Goal: Information Seeking & Learning: Learn about a topic

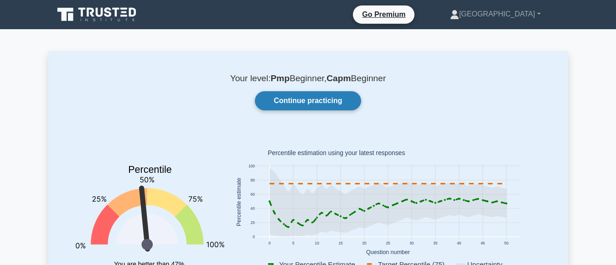
click at [300, 103] on link "Continue practicing" at bounding box center [308, 100] width 106 height 19
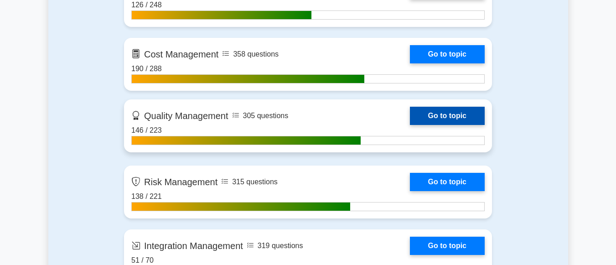
scroll to position [775, 0]
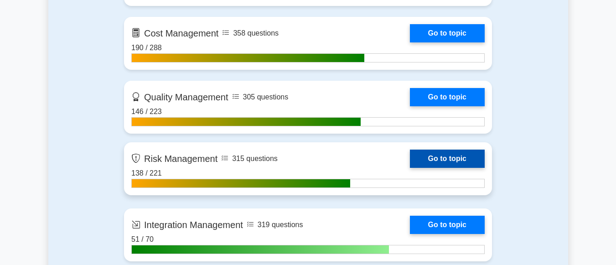
click at [431, 161] on link "Go to topic" at bounding box center [447, 159] width 75 height 18
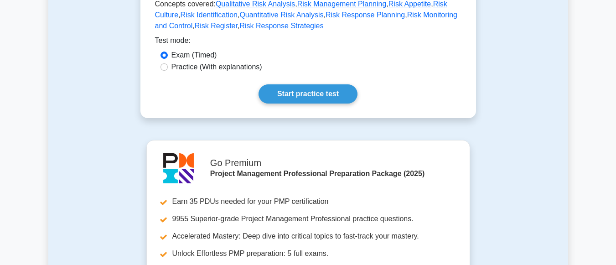
scroll to position [274, 0]
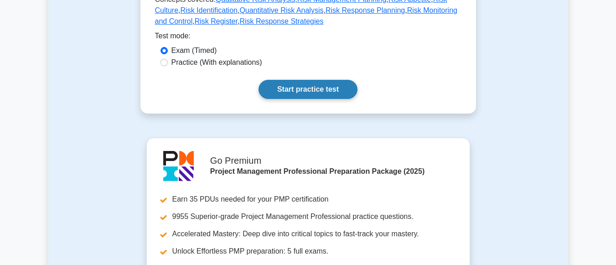
click at [310, 93] on link "Start practice test" at bounding box center [307, 89] width 99 height 19
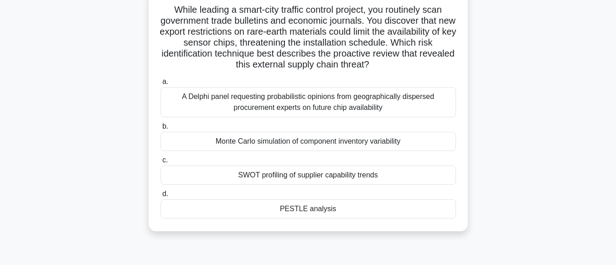
scroll to position [46, 0]
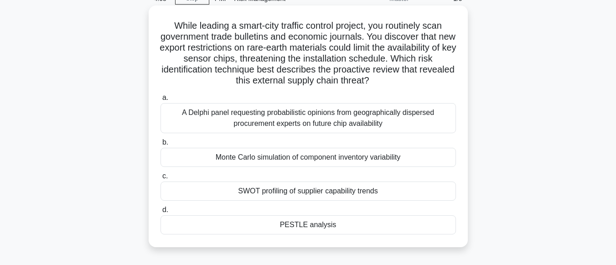
click at [298, 192] on div "SWOT profiling of supplier capability trends" at bounding box center [307, 190] width 295 height 19
click at [160, 179] on input "c. SWOT profiling of supplier capability trends" at bounding box center [160, 176] width 0 height 6
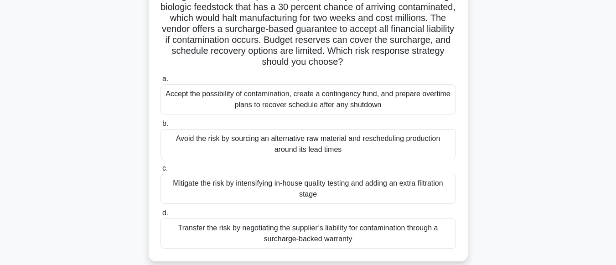
scroll to position [91, 0]
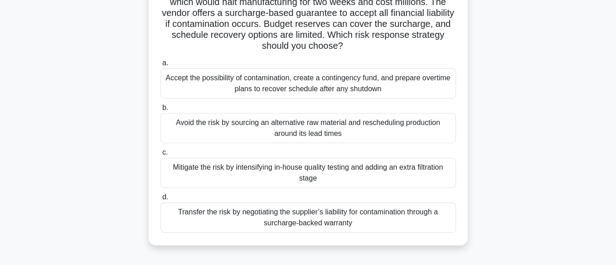
click at [281, 129] on div "Avoid the risk by sourcing an alternative raw material and rescheduling product…" at bounding box center [307, 128] width 295 height 30
click at [160, 111] on input "b. Avoid the risk by sourcing an alternative raw material and rescheduling prod…" at bounding box center [160, 108] width 0 height 6
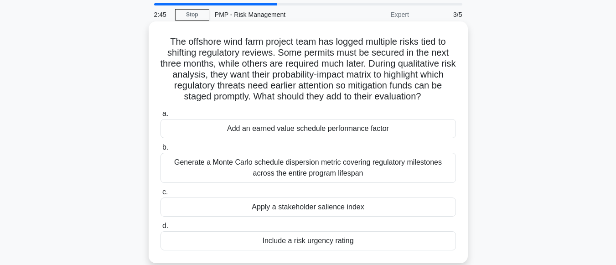
scroll to position [46, 0]
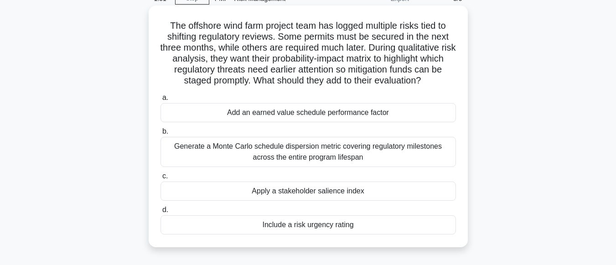
click at [301, 154] on div "Generate a Monte Carlo schedule dispersion metric covering regulatory milestone…" at bounding box center [307, 152] width 295 height 30
click at [160, 134] on input "b. Generate a Monte Carlo schedule dispersion metric covering regulatory milest…" at bounding box center [160, 132] width 0 height 6
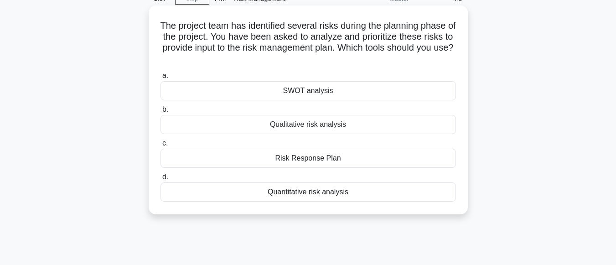
click at [299, 190] on div "Quantitative risk analysis" at bounding box center [307, 191] width 295 height 19
click at [160, 180] on input "d. Quantitative risk analysis" at bounding box center [160, 177] width 0 height 6
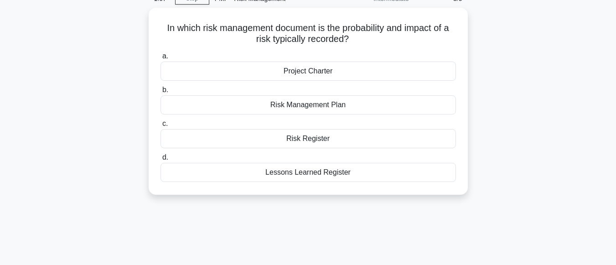
scroll to position [0, 0]
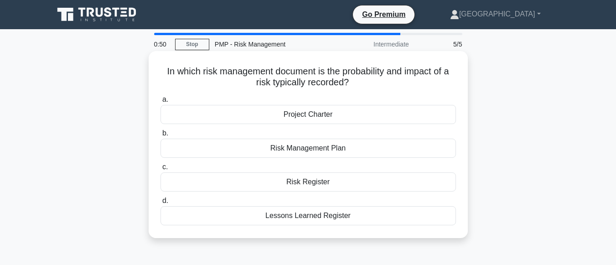
click at [308, 184] on div "Risk Register" at bounding box center [307, 181] width 295 height 19
click at [160, 170] on input "c. Risk Register" at bounding box center [160, 167] width 0 height 6
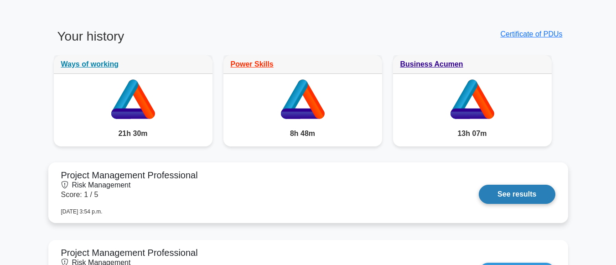
scroll to position [684, 0]
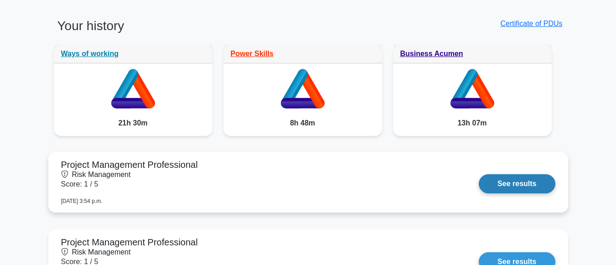
click at [512, 180] on link "See results" at bounding box center [517, 183] width 76 height 19
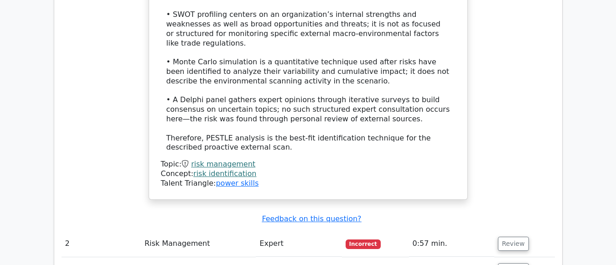
scroll to position [1003, 0]
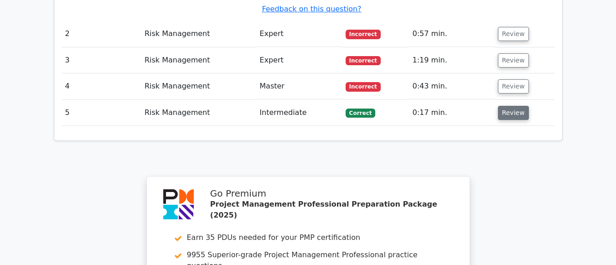
click at [504, 106] on button "Review" at bounding box center [513, 113] width 31 height 14
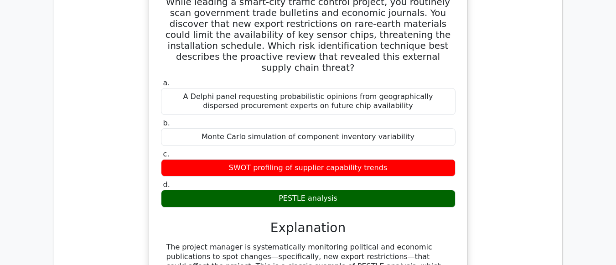
scroll to position [456, 0]
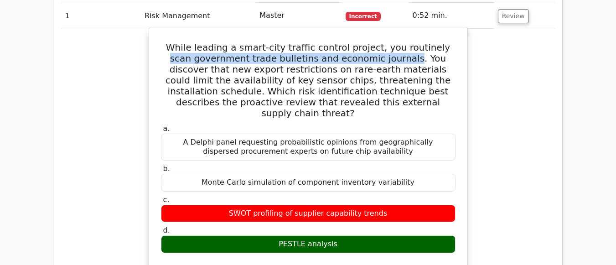
drag, startPoint x: 429, startPoint y: 50, endPoint x: 375, endPoint y: 62, distance: 55.6
click at [375, 62] on h5 "While leading a smart-city traffic control project, you routinely scan governme…" at bounding box center [308, 80] width 296 height 77
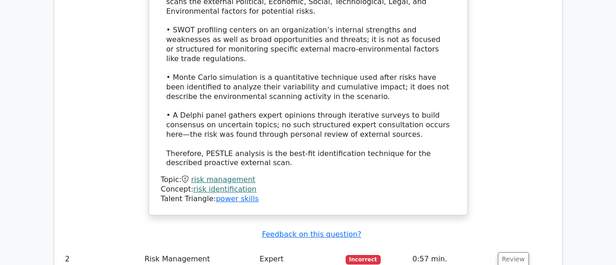
scroll to position [866, 0]
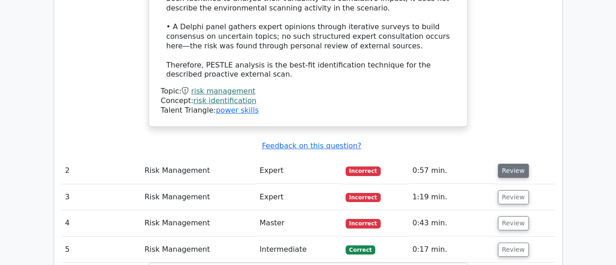
click at [515, 164] on button "Review" at bounding box center [513, 171] width 31 height 14
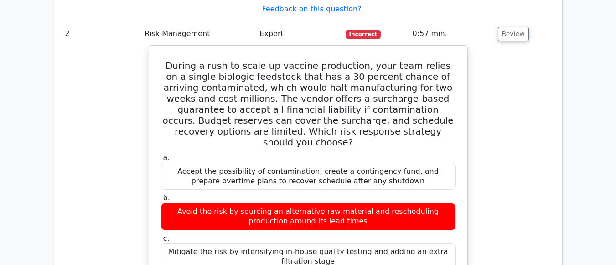
scroll to position [1049, 0]
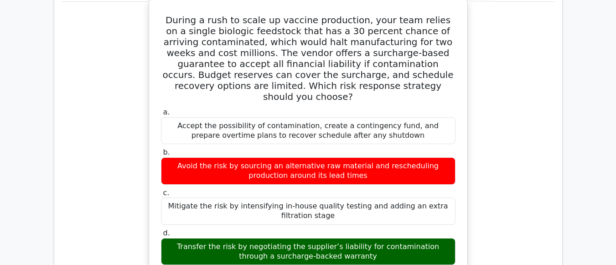
click at [183, 238] on div "Transfer the risk by negotiating the supplier’s liability for contamination thr…" at bounding box center [308, 251] width 295 height 27
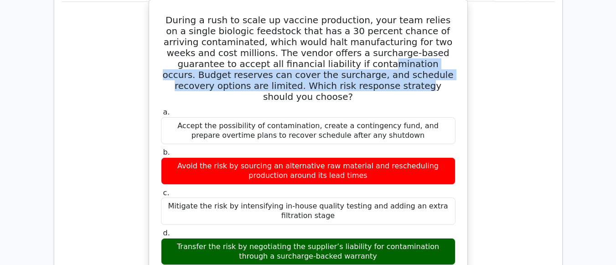
drag, startPoint x: 264, startPoint y: 36, endPoint x: 299, endPoint y: 53, distance: 38.9
click at [299, 53] on h5 "During a rush to scale up vaccine production, your team relies on a single biol…" at bounding box center [308, 59] width 296 height 88
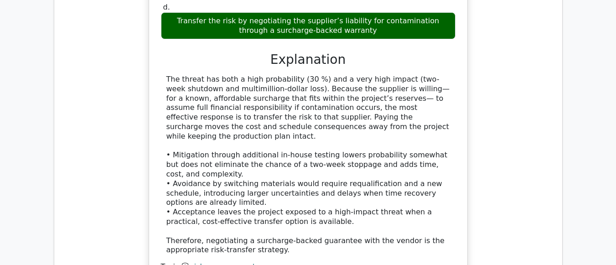
scroll to position [1413, 0]
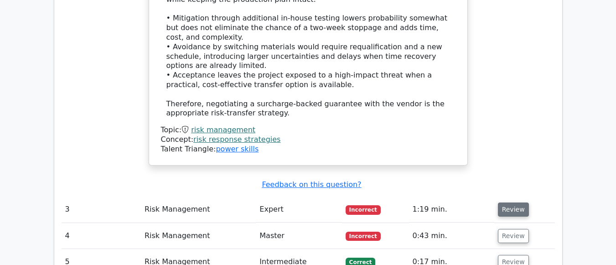
click at [507, 202] on button "Review" at bounding box center [513, 209] width 31 height 14
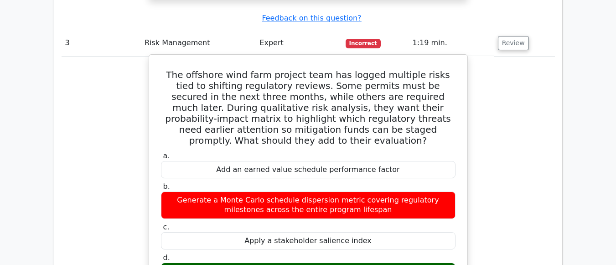
scroll to position [1504, 0]
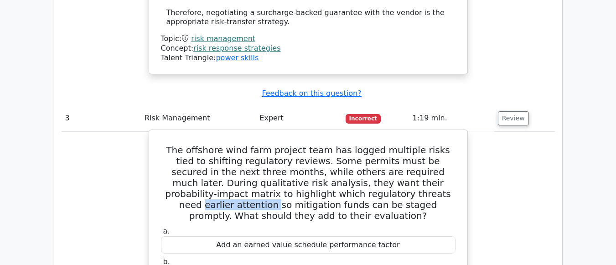
drag, startPoint x: 289, startPoint y: 136, endPoint x: 360, endPoint y: 138, distance: 70.7
click at [359, 145] on h5 "The offshore wind farm project team has logged multiple risks tied to shifting …" at bounding box center [308, 183] width 296 height 77
click at [361, 145] on h5 "The offshore wind farm project team has logged multiple risks tied to shifting …" at bounding box center [308, 183] width 296 height 77
drag, startPoint x: 416, startPoint y: 134, endPoint x: 284, endPoint y: 134, distance: 132.7
click at [284, 145] on h5 "The offshore wind farm project team has logged multiple risks tied to shifting …" at bounding box center [308, 183] width 296 height 77
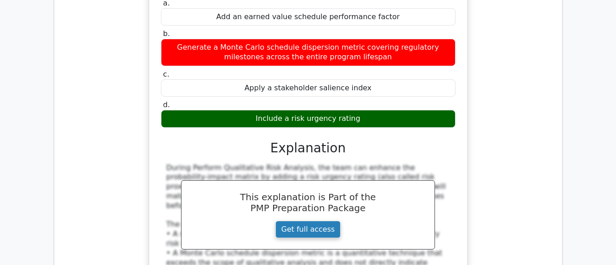
scroll to position [1641, 0]
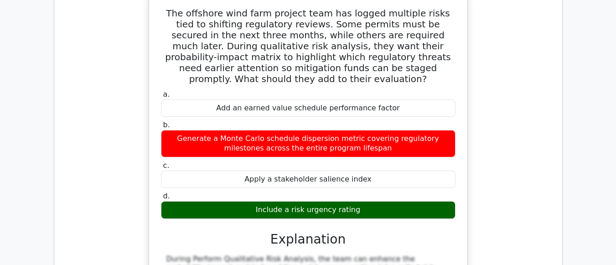
click at [269, 201] on div "Include a risk urgency rating" at bounding box center [308, 210] width 295 height 18
drag, startPoint x: 275, startPoint y: 145, endPoint x: 368, endPoint y: 142, distance: 92.6
click at [367, 201] on div "Include a risk urgency rating" at bounding box center [308, 210] width 295 height 18
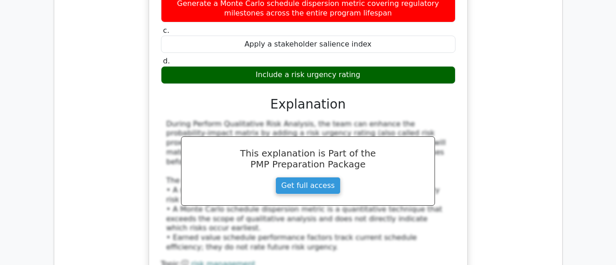
scroll to position [1915, 0]
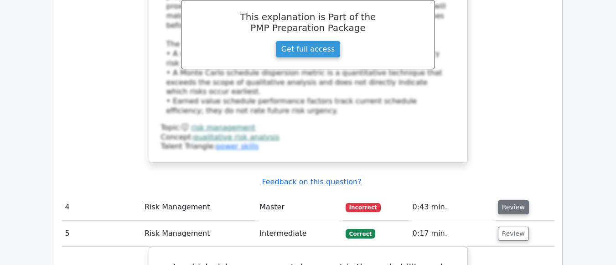
click at [512, 200] on button "Review" at bounding box center [513, 207] width 31 height 14
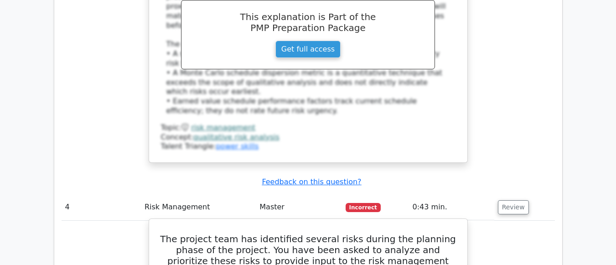
scroll to position [1960, 0]
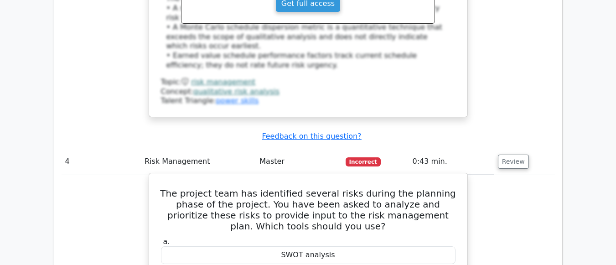
drag, startPoint x: 274, startPoint y: 195, endPoint x: 284, endPoint y: 193, distance: 10.2
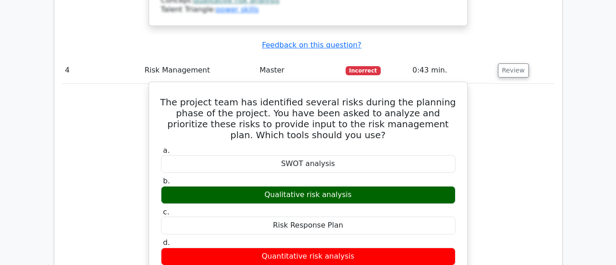
scroll to position [2006, 0]
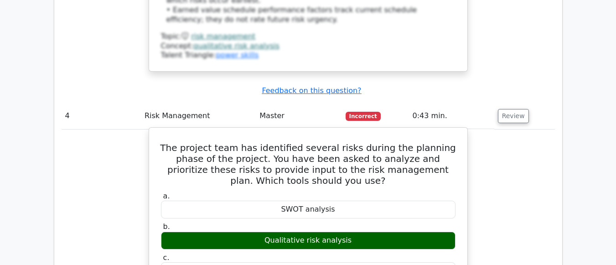
drag, startPoint x: 162, startPoint y: 43, endPoint x: 355, endPoint y: 204, distance: 251.5
copy div "The project team has identified several risks during the planning phase of the …"
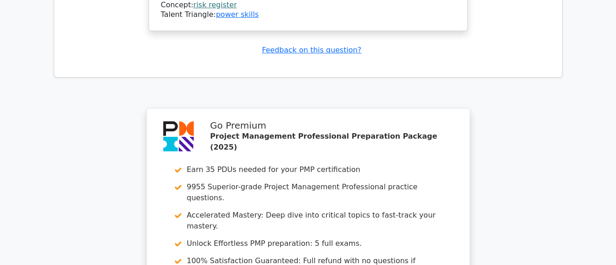
scroll to position [3071, 0]
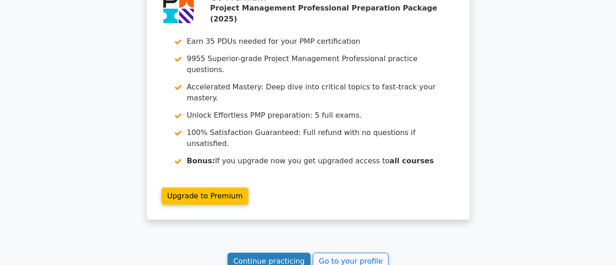
click at [275, 253] on link "Continue practicing" at bounding box center [268, 261] width 83 height 17
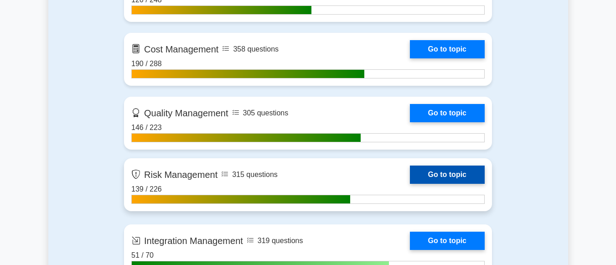
scroll to position [775, 0]
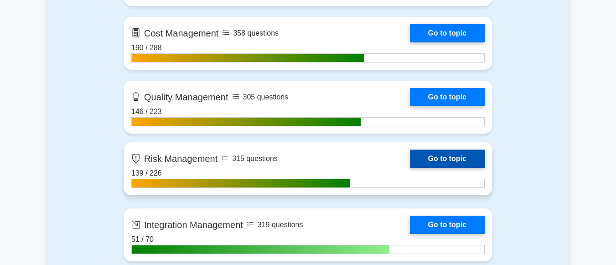
click at [448, 160] on link "Go to topic" at bounding box center [447, 159] width 75 height 18
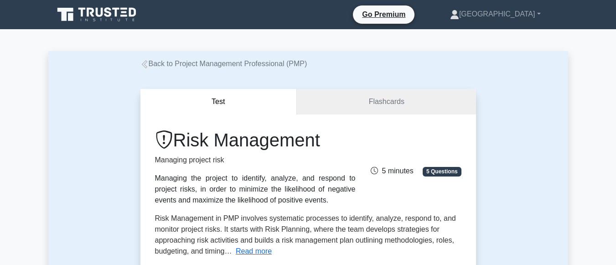
scroll to position [228, 0]
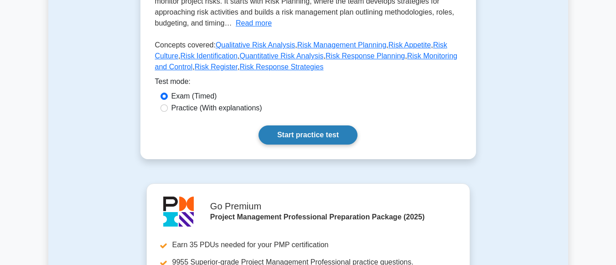
click at [304, 138] on link "Start practice test" at bounding box center [307, 134] width 99 height 19
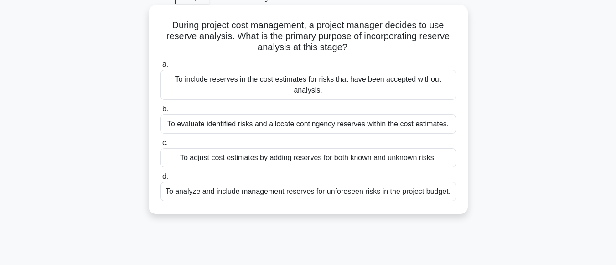
scroll to position [46, 0]
click at [300, 193] on div "To analyze and include management reserves for unforeseen risks in the project …" at bounding box center [307, 191] width 295 height 19
click at [160, 180] on input "d. To analyze and include management reserves for unforeseen risks in the proje…" at bounding box center [160, 177] width 0 height 6
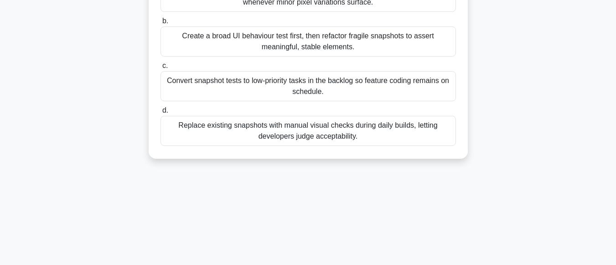
scroll to position [182, 0]
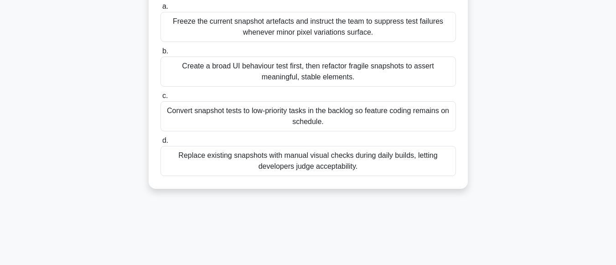
click at [291, 76] on div "Create a broad UI behaviour test first, then refactor fragile snapshots to asse…" at bounding box center [307, 72] width 295 height 30
click at [160, 54] on input "b. Create a broad UI behaviour test first, then refactor fragile snapshots to a…" at bounding box center [160, 51] width 0 height 6
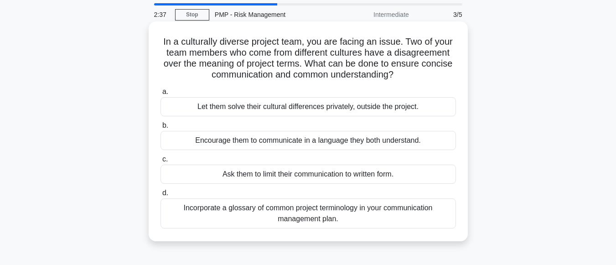
scroll to position [46, 0]
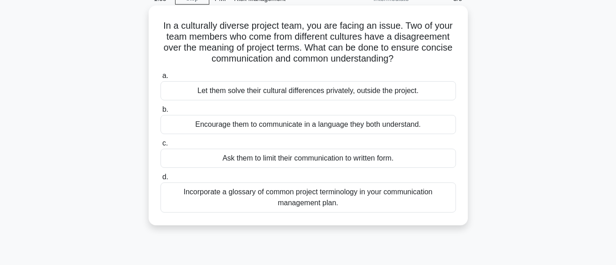
click at [304, 199] on div "Incorporate a glossary of common project terminology in your communication mana…" at bounding box center [307, 197] width 295 height 30
click at [160, 180] on input "d. Incorporate a glossary of common project terminology in your communication m…" at bounding box center [160, 177] width 0 height 6
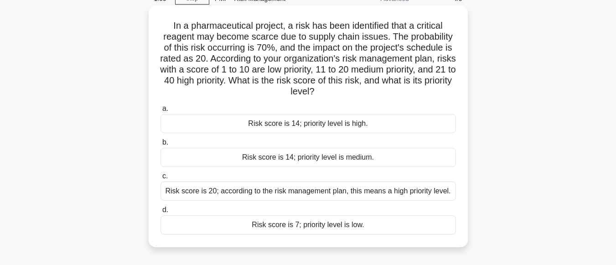
click at [299, 159] on div "Risk score is 14; priority level is medium." at bounding box center [307, 157] width 295 height 19
click at [160, 145] on input "b. Risk score is 14; priority level is medium." at bounding box center [160, 143] width 0 height 6
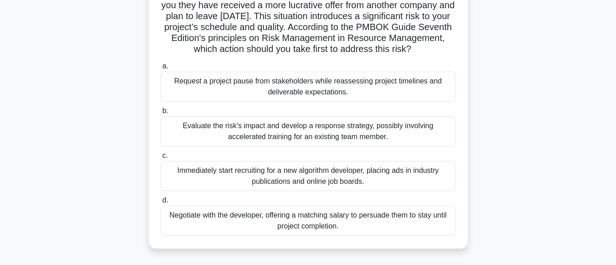
scroll to position [137, 0]
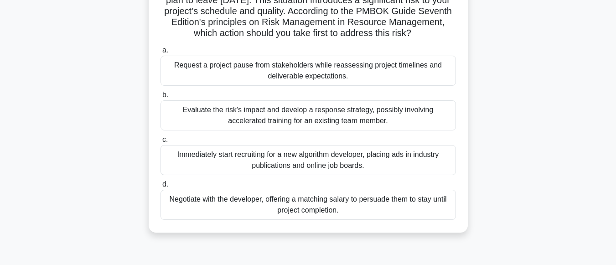
click at [306, 129] on div "Evaluate the risk's impact and develop a response strategy, possibly involving …" at bounding box center [307, 115] width 295 height 30
click at [160, 98] on input "b. Evaluate the risk's impact and develop a response strategy, possibly involvi…" at bounding box center [160, 95] width 0 height 6
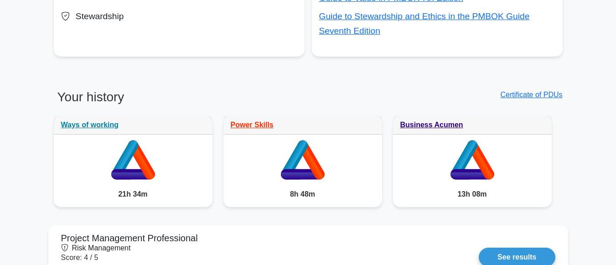
scroll to position [729, 0]
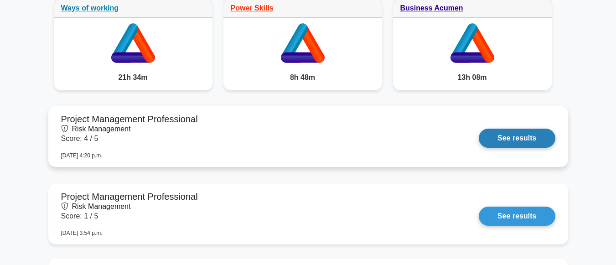
click at [554, 135] on link "See results" at bounding box center [517, 138] width 76 height 19
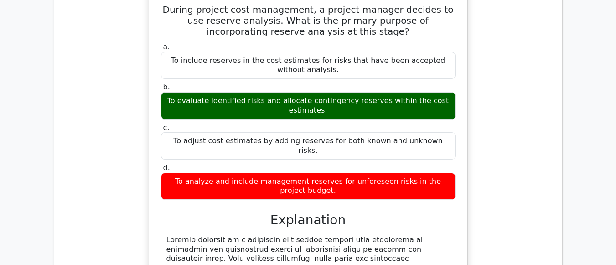
scroll to position [501, 0]
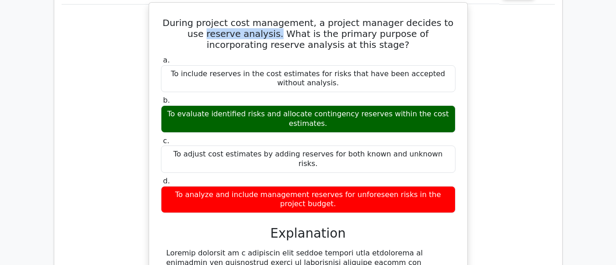
drag, startPoint x: 180, startPoint y: 41, endPoint x: 231, endPoint y: 37, distance: 51.2
click at [231, 37] on h5 "During project cost management, a project manager decides to use reserve analys…" at bounding box center [308, 33] width 296 height 33
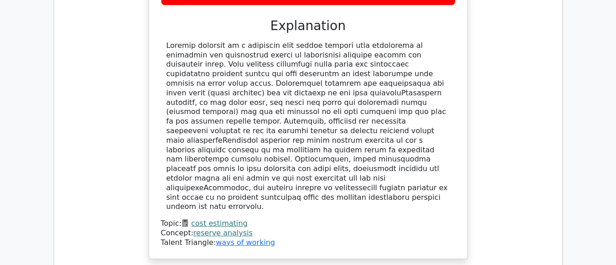
scroll to position [866, 0]
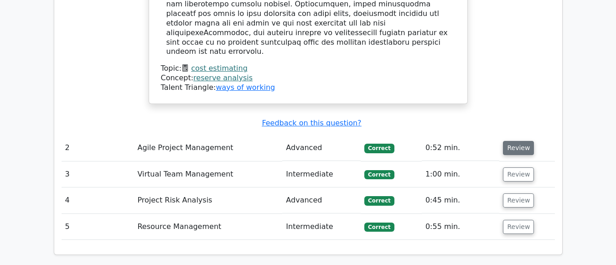
click at [515, 141] on button "Review" at bounding box center [518, 148] width 31 height 14
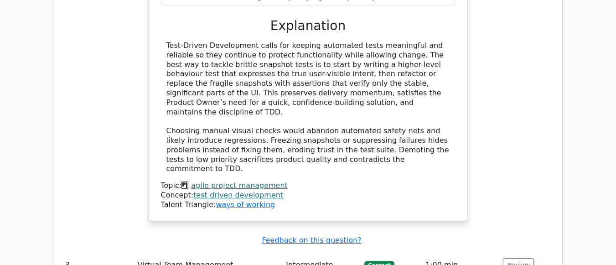
scroll to position [1322, 0]
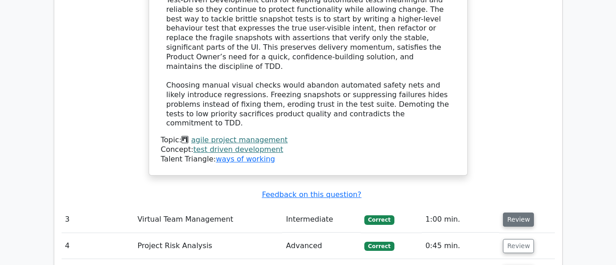
click at [513, 212] on button "Review" at bounding box center [518, 219] width 31 height 14
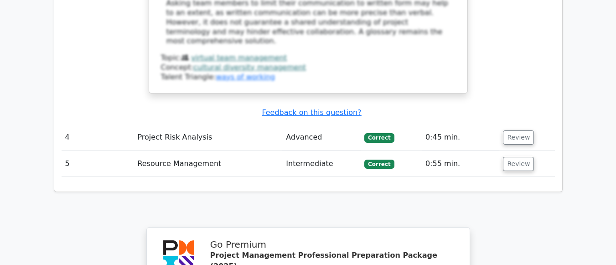
scroll to position [1960, 0]
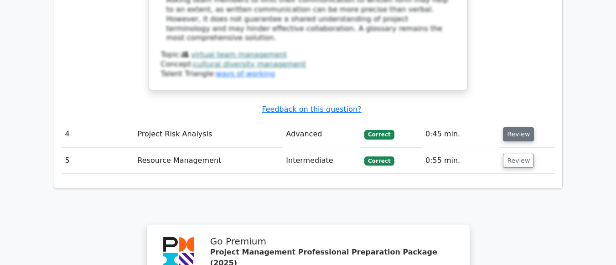
click at [507, 127] on button "Review" at bounding box center [518, 134] width 31 height 14
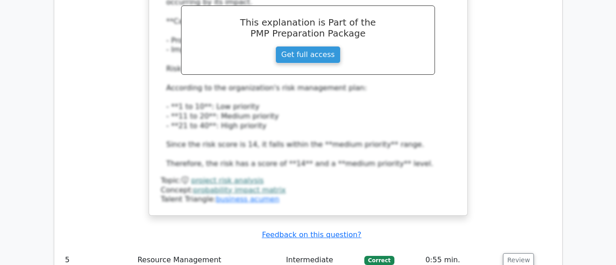
scroll to position [2416, 0]
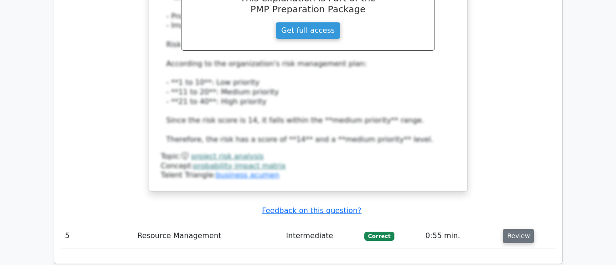
click at [512, 229] on button "Review" at bounding box center [518, 236] width 31 height 14
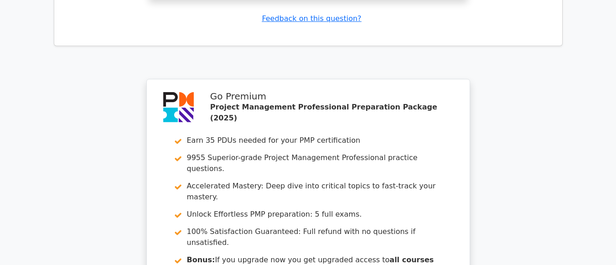
scroll to position [3338, 0]
